Goal: Task Accomplishment & Management: Complete application form

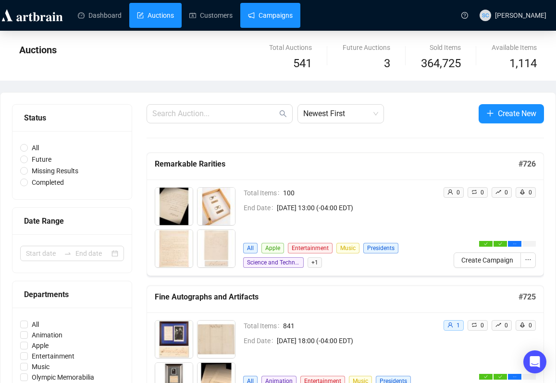
click at [285, 14] on link "Campaigns" at bounding box center [270, 15] width 45 height 25
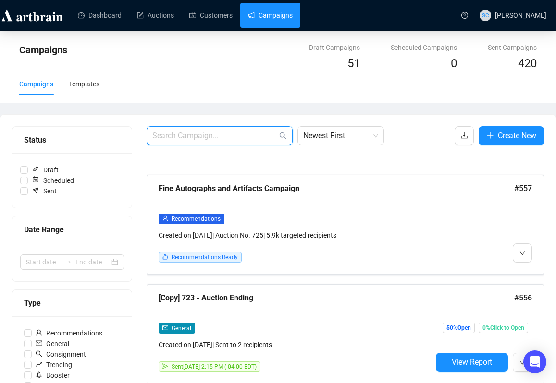
click at [232, 137] on input "text" at bounding box center [214, 136] width 125 height 12
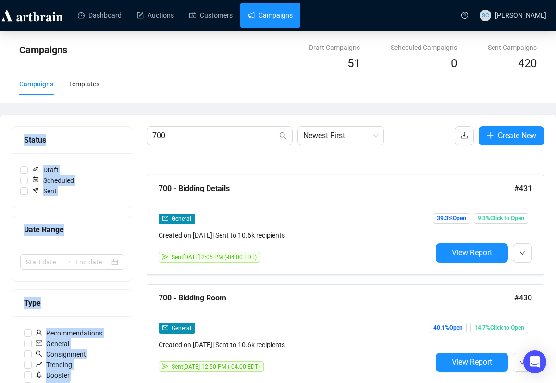
drag, startPoint x: 202, startPoint y: 128, endPoint x: 118, endPoint y: 129, distance: 84.1
click at [118, 129] on div "Status Draft Scheduled Sent Date Range Type Recommendations General Consignment…" at bounding box center [278, 370] width 532 height 488
click at [163, 132] on input "700" at bounding box center [214, 136] width 125 height 12
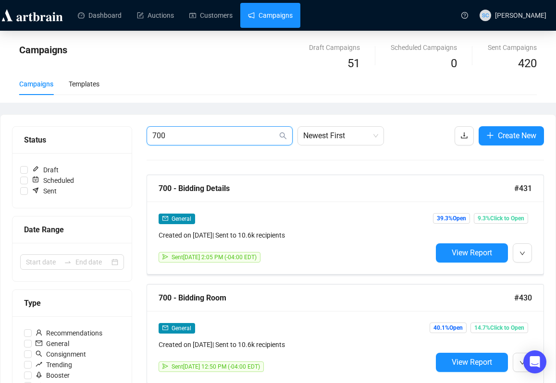
click at [162, 132] on input "700" at bounding box center [214, 136] width 125 height 12
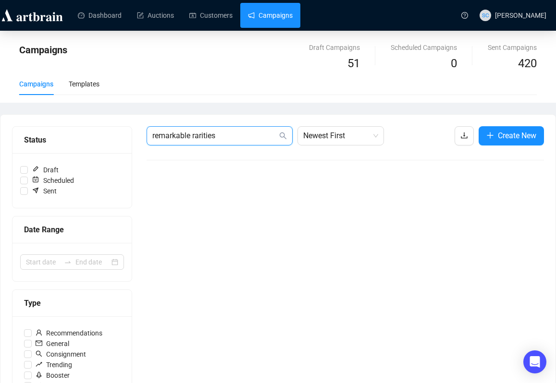
type input "remarkable rarities"
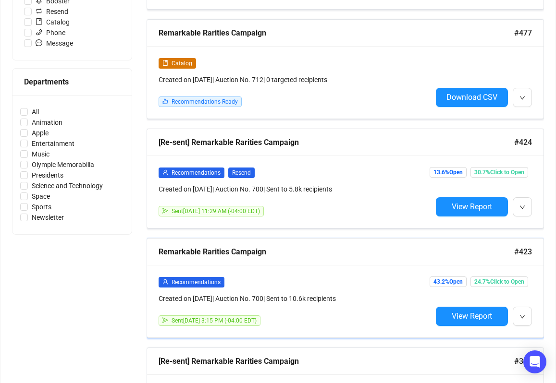
scroll to position [419, 0]
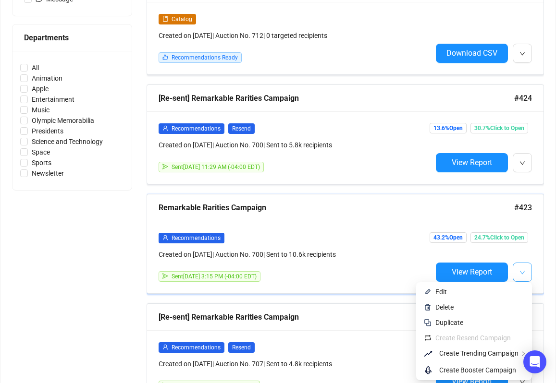
click at [520, 273] on icon "down" at bounding box center [522, 273] width 6 height 6
click at [509, 289] on span "Edit" at bounding box center [479, 292] width 89 height 11
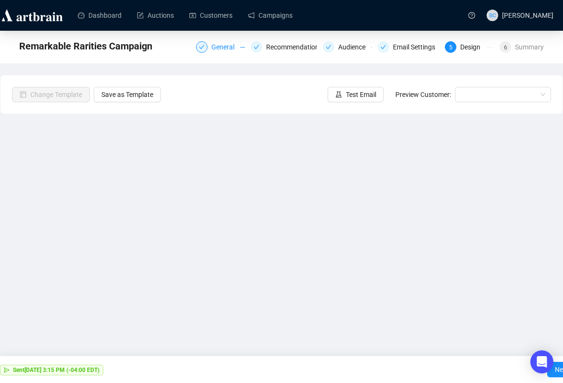
click at [228, 46] on div "General" at bounding box center [225, 47] width 29 height 12
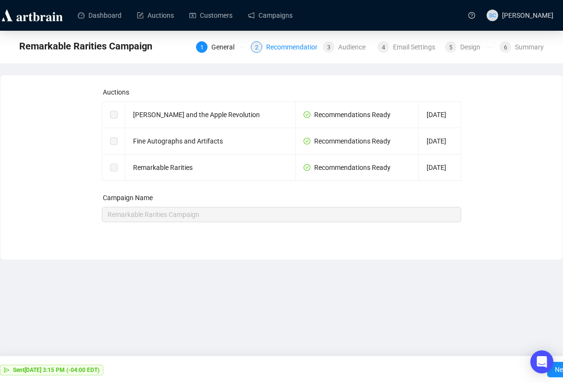
click at [268, 52] on div "Recommendations" at bounding box center [297, 47] width 62 height 12
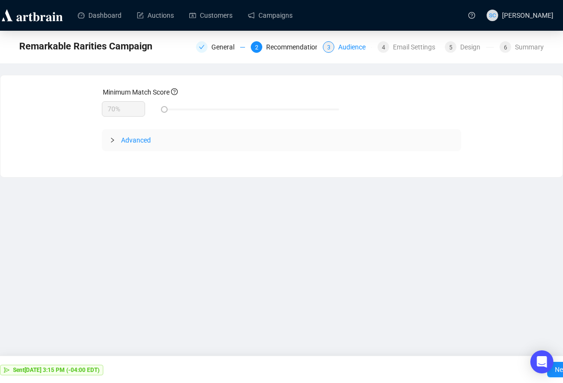
click at [330, 49] on div "3 Audience" at bounding box center [347, 47] width 49 height 12
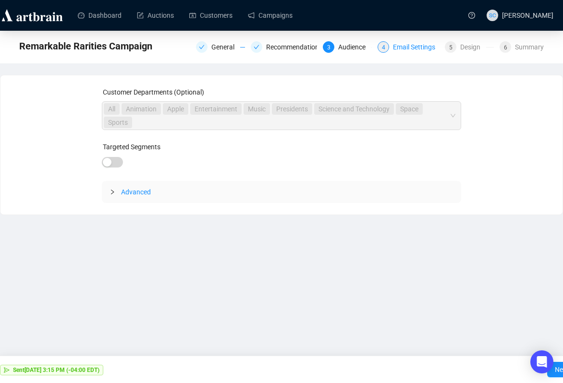
click at [406, 47] on div "Email Settings" at bounding box center [417, 47] width 48 height 12
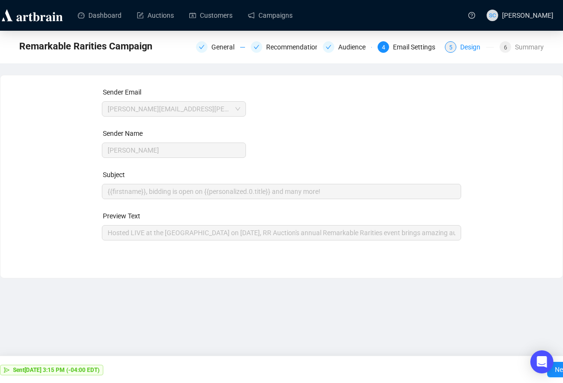
click at [467, 51] on div "Design" at bounding box center [473, 47] width 26 height 12
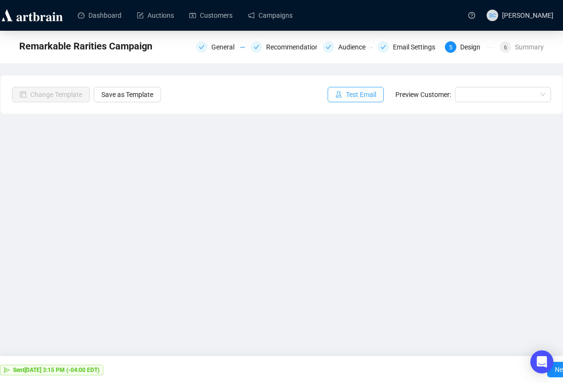
click at [358, 96] on span "Test Email" at bounding box center [361, 94] width 30 height 11
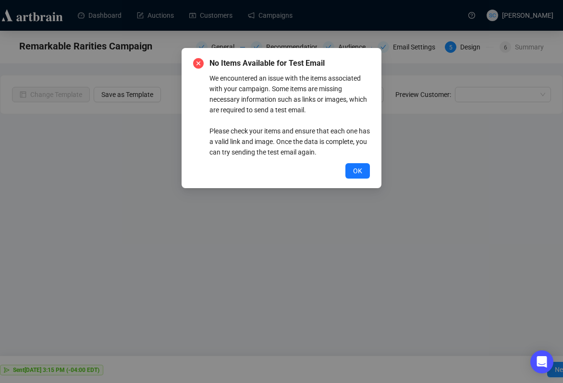
click at [358, 171] on span "OK" at bounding box center [357, 171] width 9 height 11
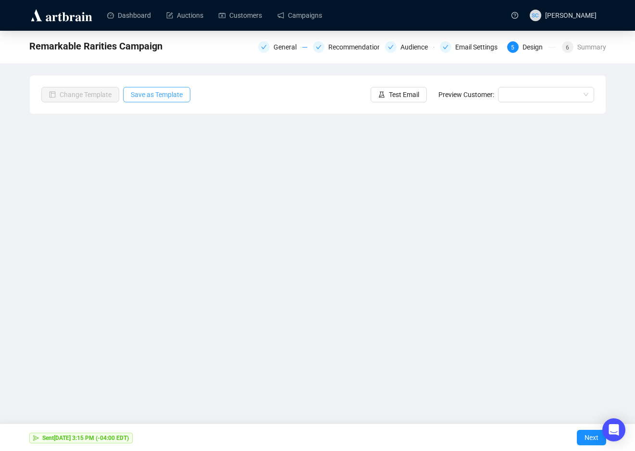
click at [164, 92] on span "Save as Template" at bounding box center [157, 94] width 52 height 11
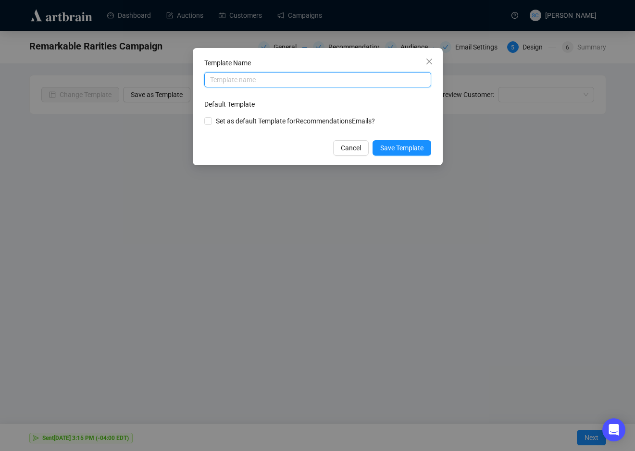
click at [386, 84] on input "text" at bounding box center [317, 79] width 227 height 15
type input "Live Recommendations"
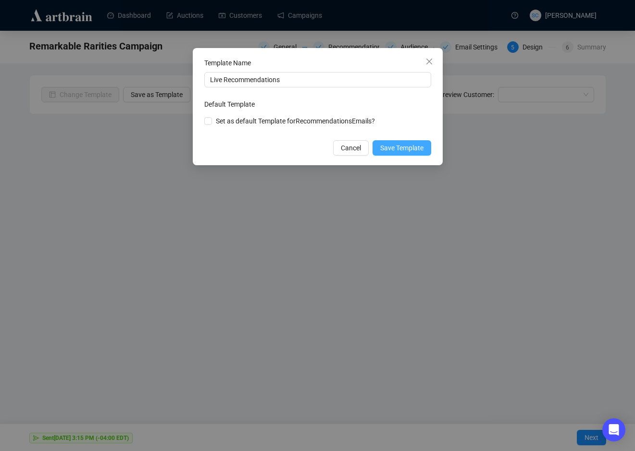
click at [404, 147] on span "Save Template" at bounding box center [401, 148] width 43 height 11
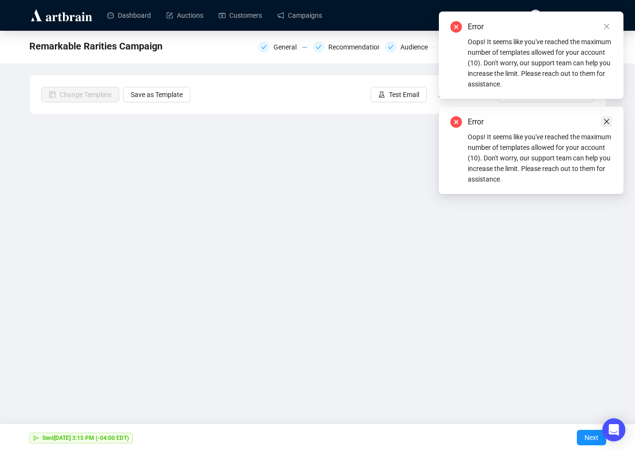
click at [555, 121] on icon "close" at bounding box center [606, 121] width 7 height 7
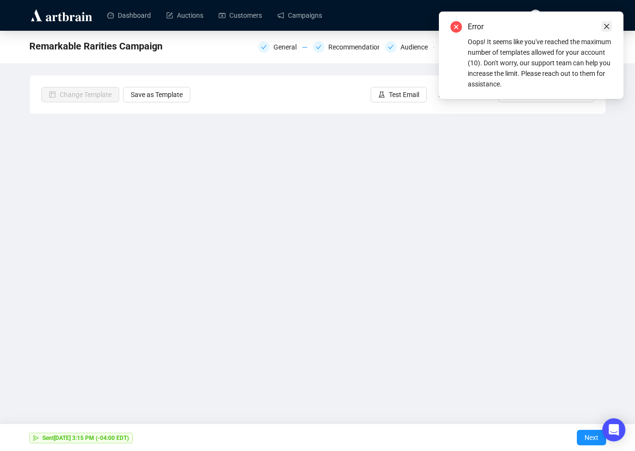
click at [555, 24] on icon "close" at bounding box center [606, 26] width 7 height 7
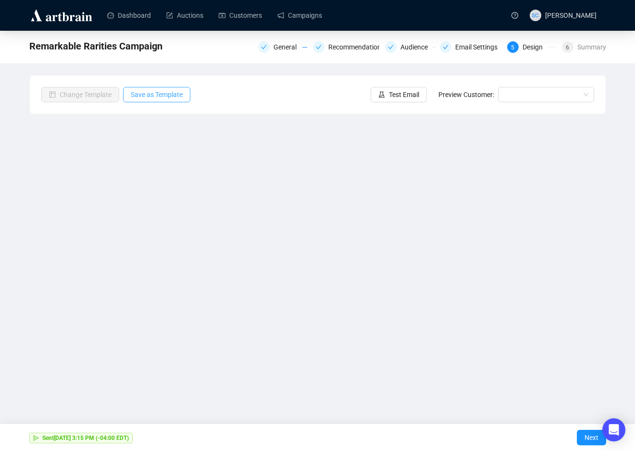
click at [179, 92] on span "Save as Template" at bounding box center [157, 94] width 52 height 11
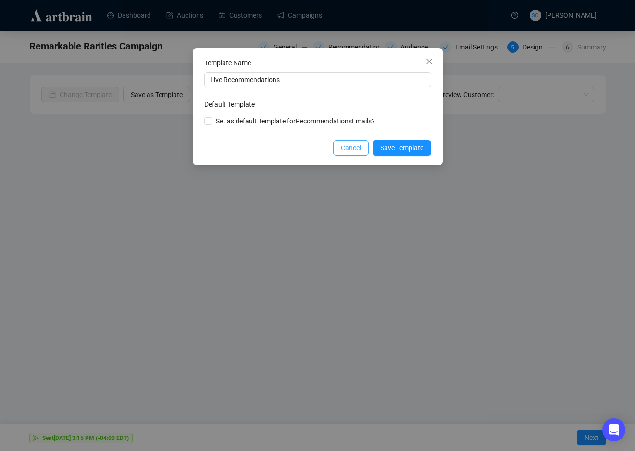
click at [347, 143] on span "Cancel" at bounding box center [351, 148] width 20 height 11
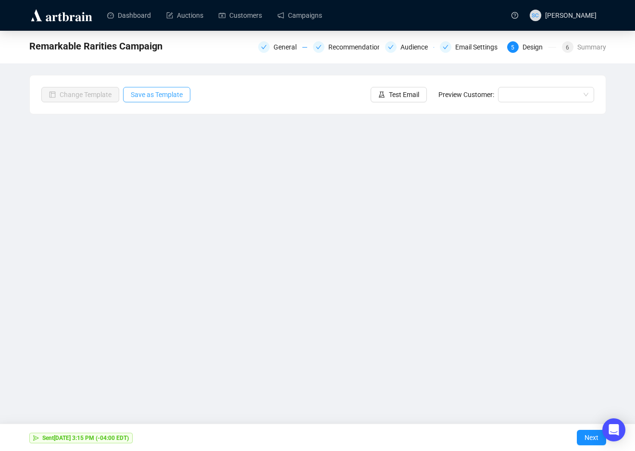
click at [180, 96] on span "Save as Template" at bounding box center [157, 94] width 52 height 11
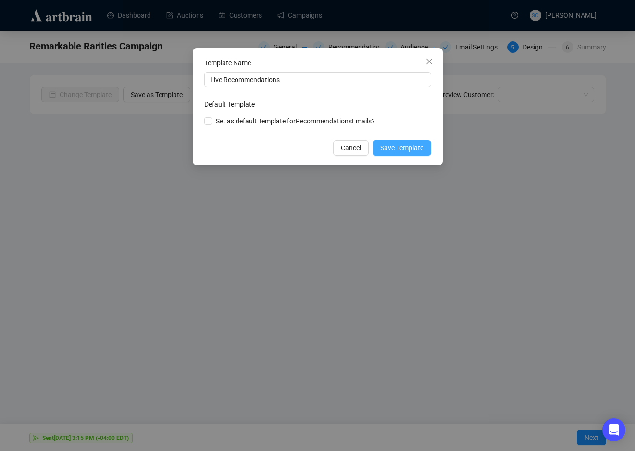
click at [396, 145] on span "Save Template" at bounding box center [401, 148] width 43 height 11
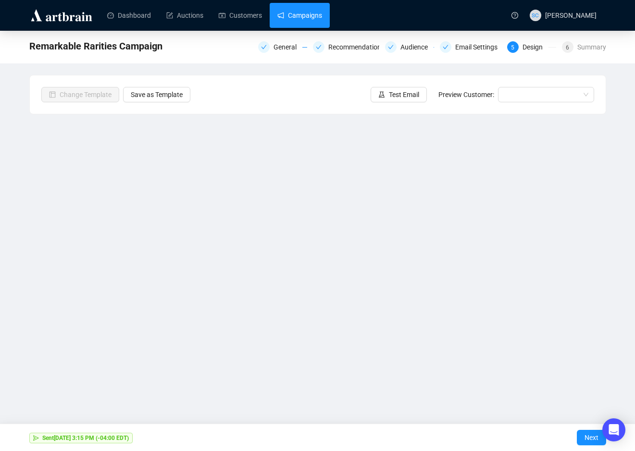
click at [306, 11] on link "Campaigns" at bounding box center [299, 15] width 45 height 25
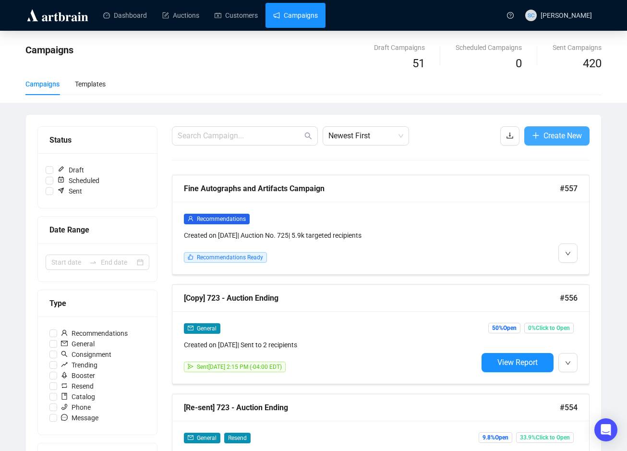
click at [539, 131] on button "Create New" at bounding box center [557, 135] width 65 height 19
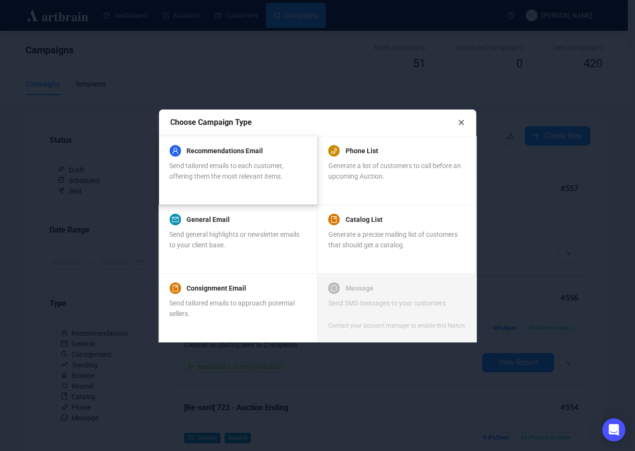
click at [242, 172] on div "Send tailored emails to each customer, offering them the most relevant items." at bounding box center [237, 170] width 136 height 21
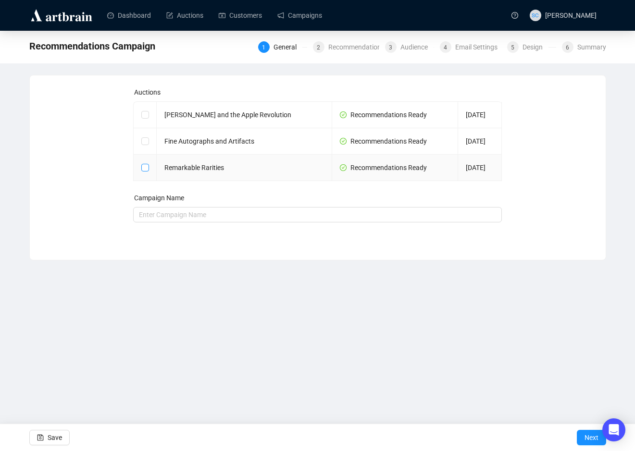
click at [142, 170] on input "checkbox" at bounding box center [144, 167] width 7 height 7
checkbox input "true"
type input "Remarkable Rarities Campaign"
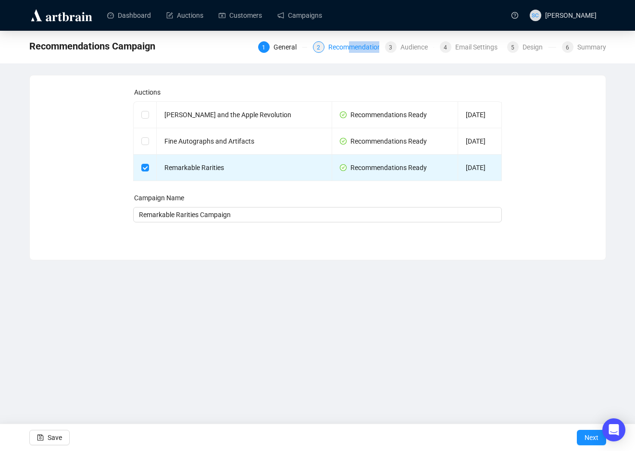
click at [343, 49] on div "Recommendations" at bounding box center [359, 47] width 62 height 12
click at [344, 46] on div "Recommendations" at bounding box center [359, 47] width 62 height 12
click at [343, 48] on div "Recommendations" at bounding box center [359, 47] width 62 height 12
click at [555, 383] on span "Next" at bounding box center [591, 437] width 14 height 27
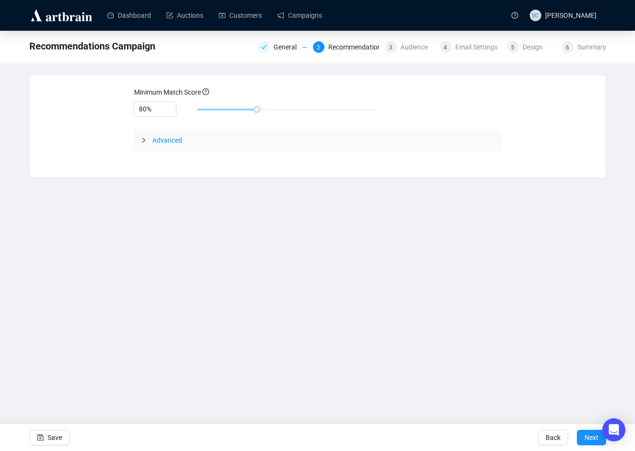
click at [144, 135] on div at bounding box center [147, 140] width 12 height 11
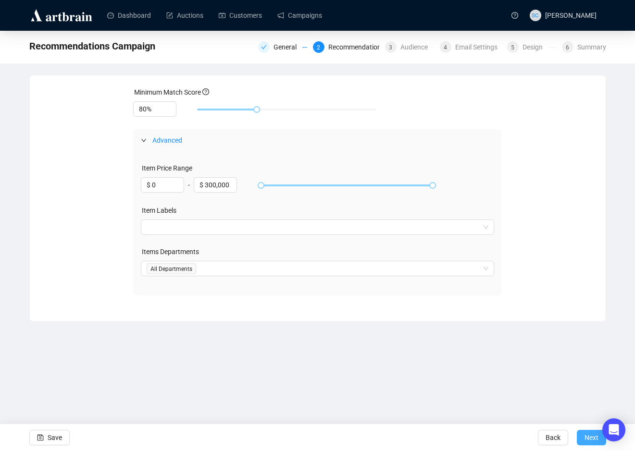
click at [555, 383] on span "Next" at bounding box center [591, 437] width 14 height 27
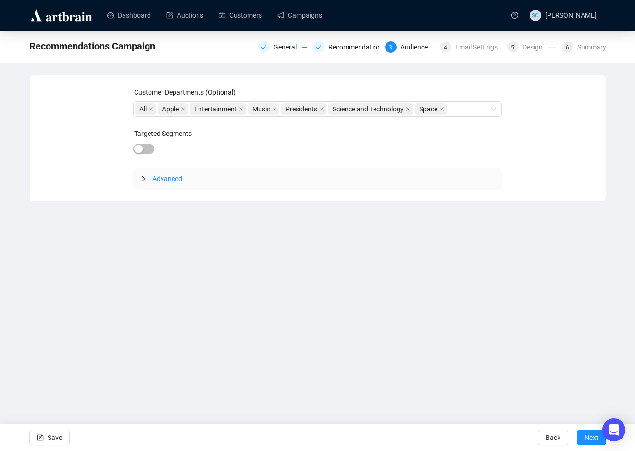
click at [145, 178] on icon "collapsed" at bounding box center [143, 178] width 3 height 5
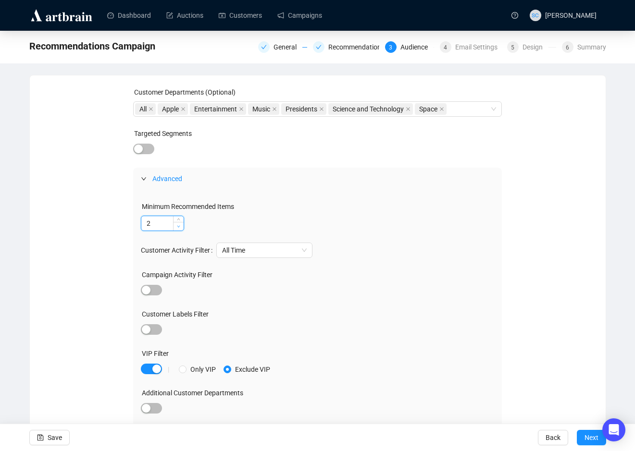
type input "1"
click at [178, 230] on span "Decrease Value" at bounding box center [178, 226] width 11 height 9
click at [474, 46] on div "Email Settings" at bounding box center [479, 47] width 48 height 12
click at [456, 49] on div "Email Settings" at bounding box center [479, 47] width 48 height 12
click at [555, 383] on button "Next" at bounding box center [590, 437] width 29 height 15
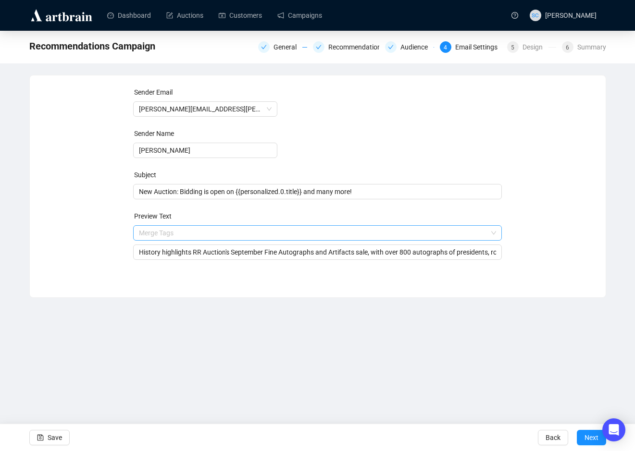
click at [312, 236] on span "Merge Tags History highlights RR Auction's September Fine Autographs and Artifa…" at bounding box center [317, 242] width 368 height 27
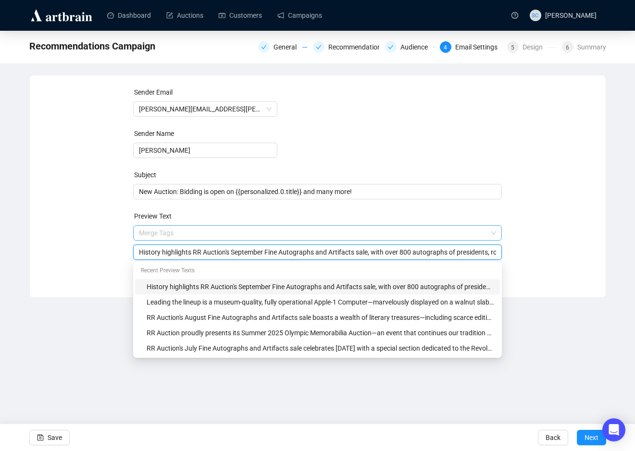
paste input "osted LIVE at the Royal Sonesta Boston on September 20th, 2025, RR Auction's an…"
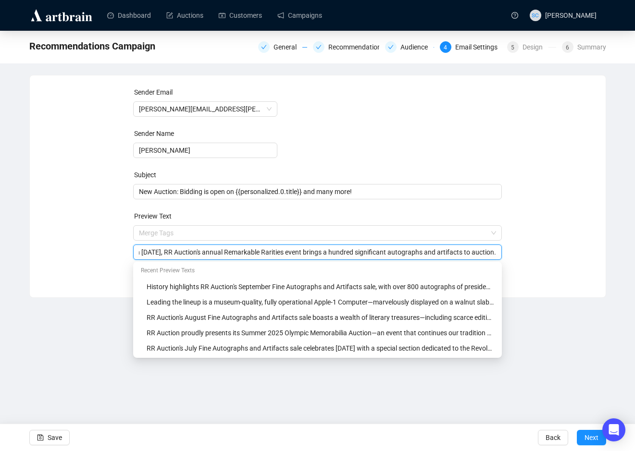
type input "Hosted LIVE at the Royal Sonesta Boston on September 20th, 2025, RR Auction's a…"
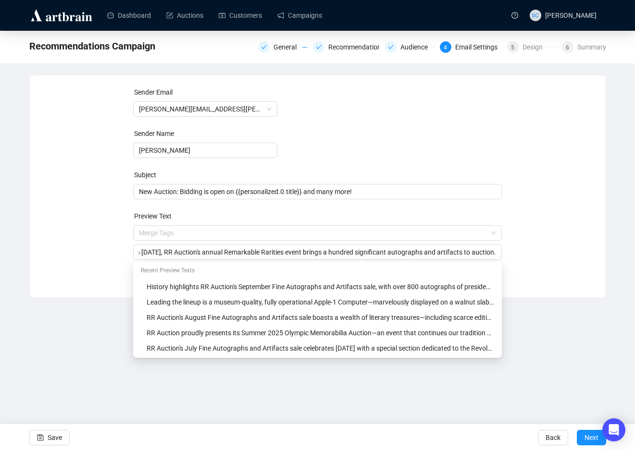
click at [370, 157] on form "Sender Email Bob.Eaton@rrauction.com Sender Name Bob Eaton Subject New Auction:…" at bounding box center [317, 173] width 368 height 173
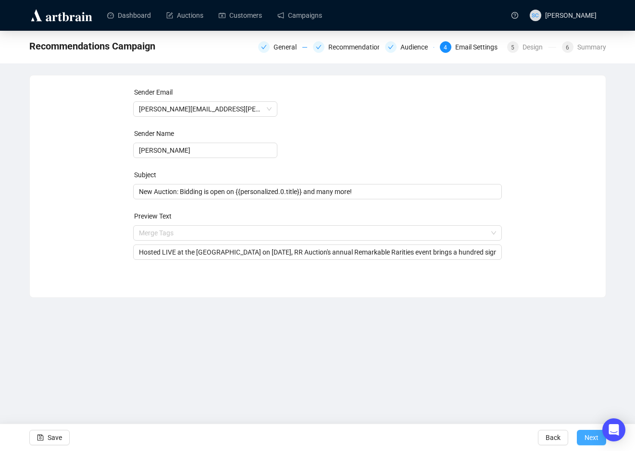
click at [555, 383] on span "Next" at bounding box center [591, 437] width 14 height 27
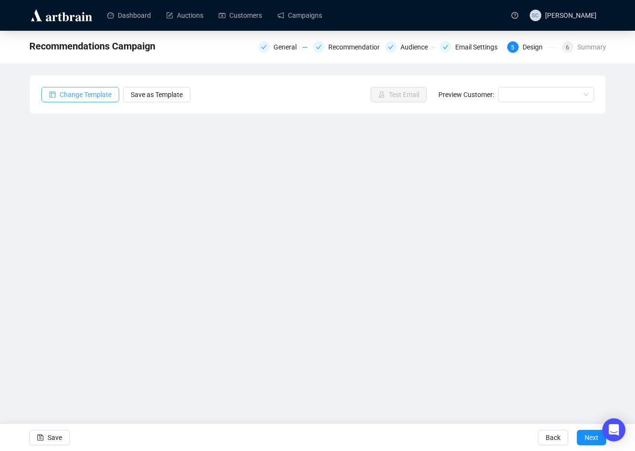
click at [99, 92] on span "Change Template" at bounding box center [86, 94] width 52 height 11
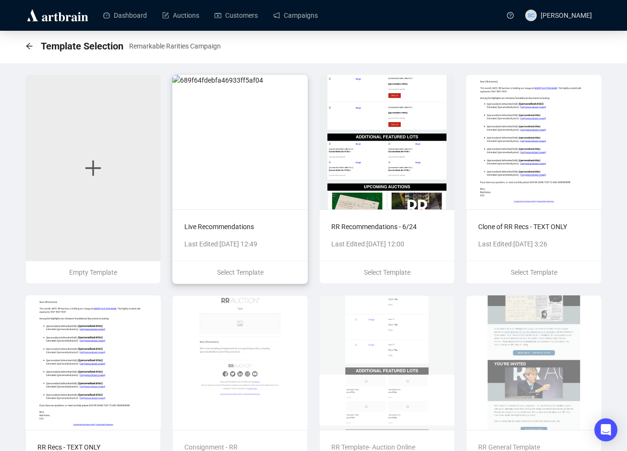
click at [221, 181] on img at bounding box center [239, 142] width 135 height 135
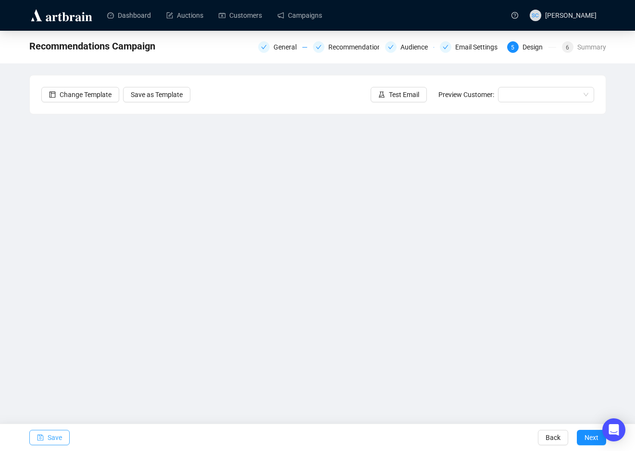
click at [48, 383] on span "Save" at bounding box center [55, 437] width 14 height 27
click at [59, 383] on span "Save" at bounding box center [55, 437] width 14 height 27
click at [47, 383] on button "Save" at bounding box center [49, 437] width 40 height 15
click at [59, 383] on span "Save" at bounding box center [55, 437] width 14 height 27
click at [58, 383] on span "Save" at bounding box center [55, 437] width 14 height 27
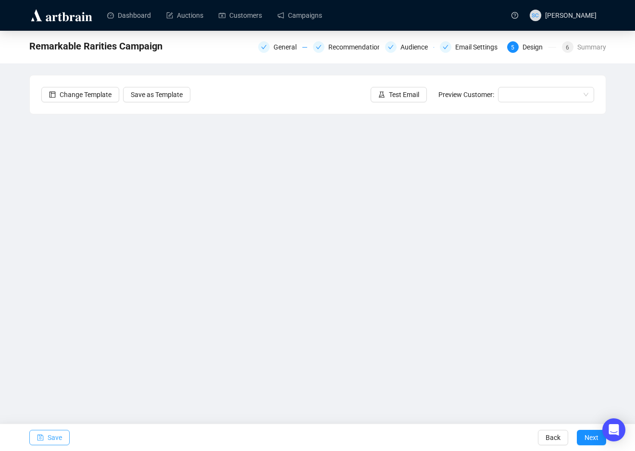
click at [33, 383] on button "Save" at bounding box center [49, 437] width 40 height 15
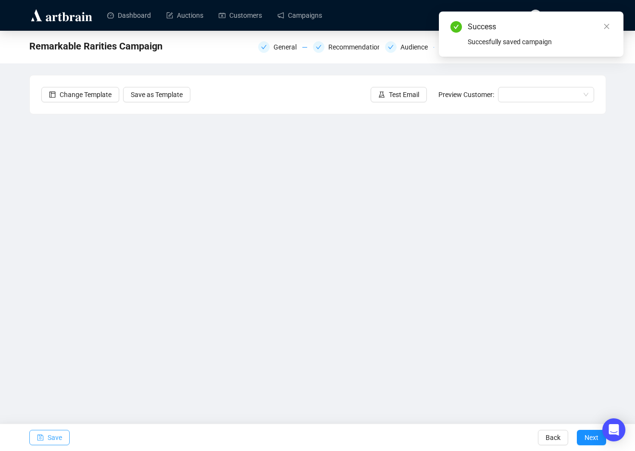
click at [49, 383] on span "Save" at bounding box center [55, 437] width 14 height 27
click at [422, 383] on div "Save Back Next" at bounding box center [317, 437] width 635 height 27
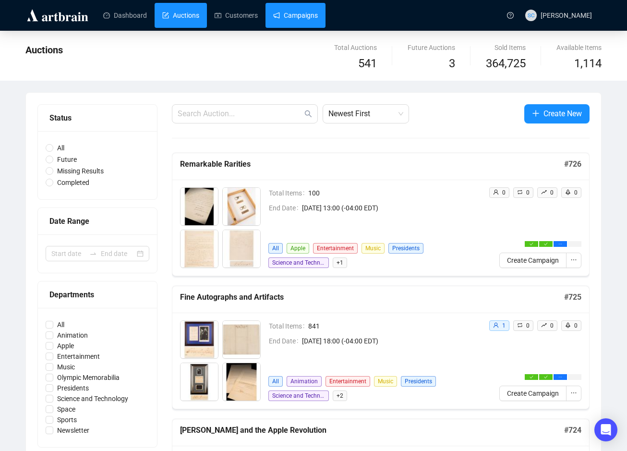
click at [290, 22] on link "Campaigns" at bounding box center [295, 15] width 45 height 25
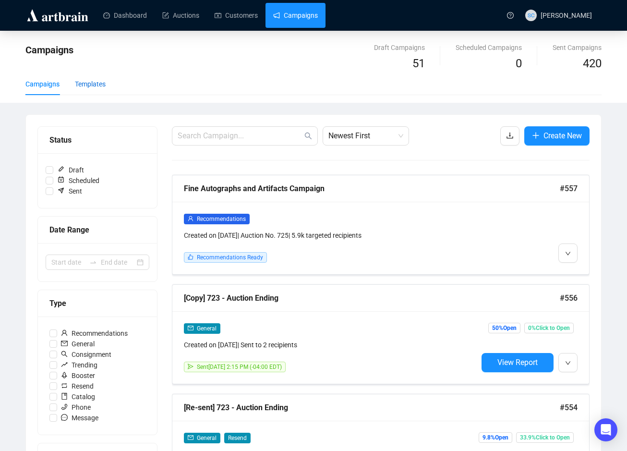
click at [102, 84] on div "Templates" at bounding box center [90, 84] width 31 height 11
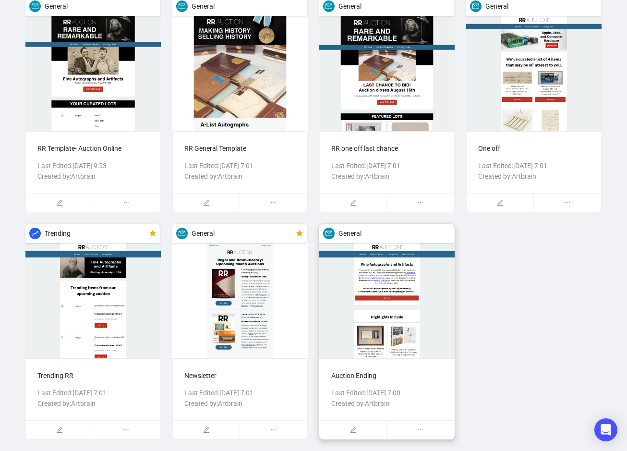
scroll to position [395, 0]
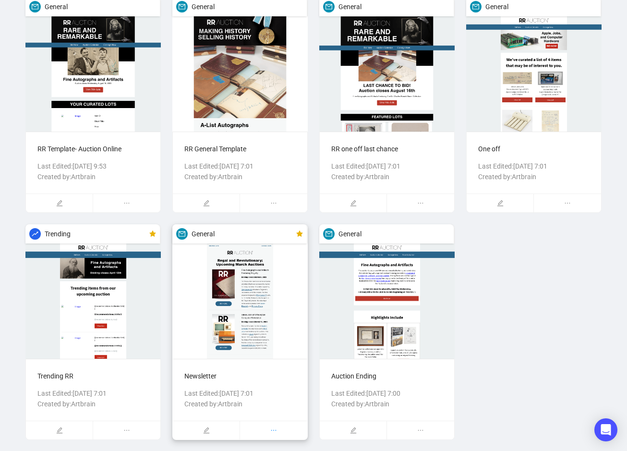
click at [272, 428] on icon "ellipsis" at bounding box center [273, 430] width 7 height 7
click at [279, 381] on span "Delete" at bounding box center [278, 379] width 41 height 11
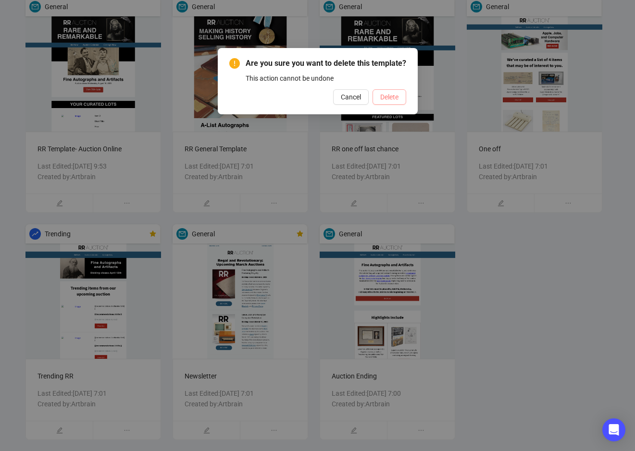
click at [393, 102] on span "Delete" at bounding box center [389, 97] width 18 height 11
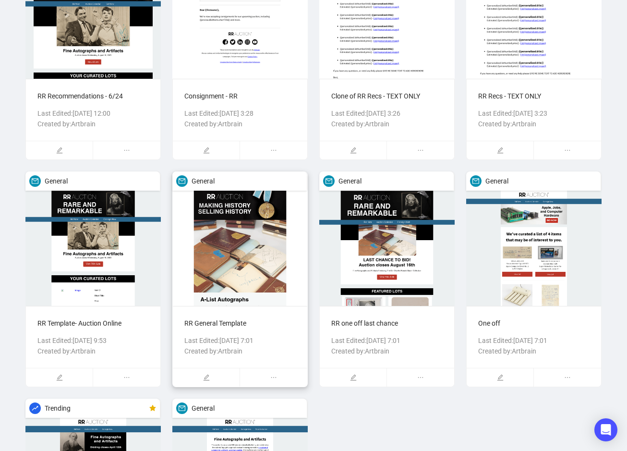
scroll to position [246, 0]
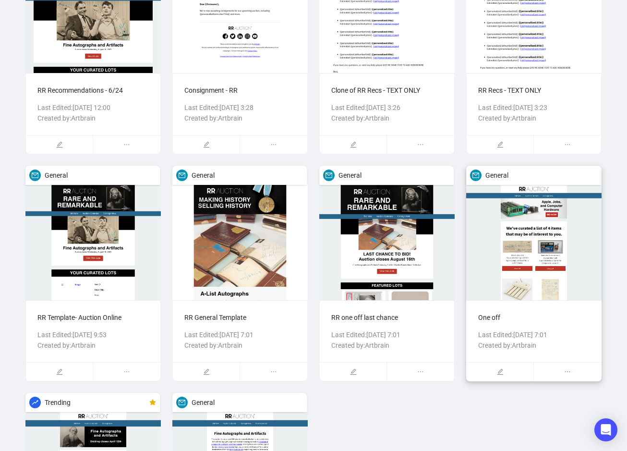
click at [570, 371] on icon "ellipsis" at bounding box center [567, 371] width 5 height 1
click at [562, 390] on span "Delete" at bounding box center [572, 392] width 41 height 11
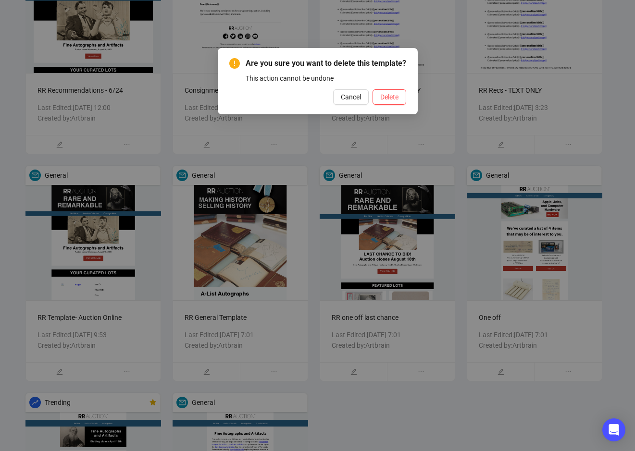
drag, startPoint x: 401, startPoint y: 95, endPoint x: 398, endPoint y: 103, distance: 8.7
click at [400, 97] on div "Are you sure you want to delete this template? This action cannot be undone Can…" at bounding box center [317, 81] width 177 height 47
click at [397, 102] on span "Delete" at bounding box center [389, 97] width 18 height 11
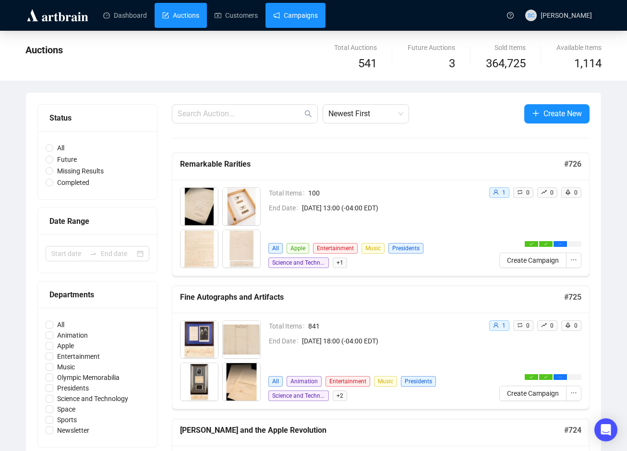
click at [318, 15] on link "Campaigns" at bounding box center [295, 15] width 45 height 25
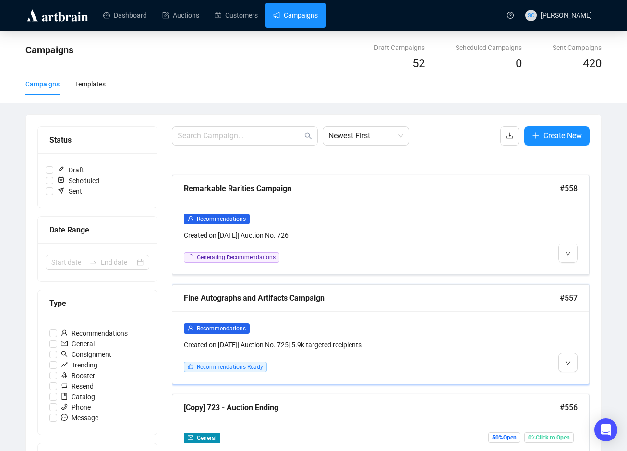
click at [460, 313] on div "Recommendations Created on [DATE] | Auction No. 725 | 5.9k targeted recipients …" at bounding box center [380, 347] width 417 height 73
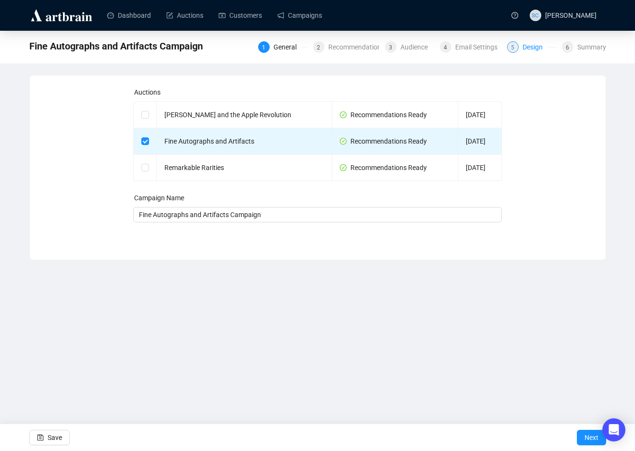
click at [535, 49] on div "Design" at bounding box center [535, 47] width 26 height 12
